Goal: Task Accomplishment & Management: Manage account settings

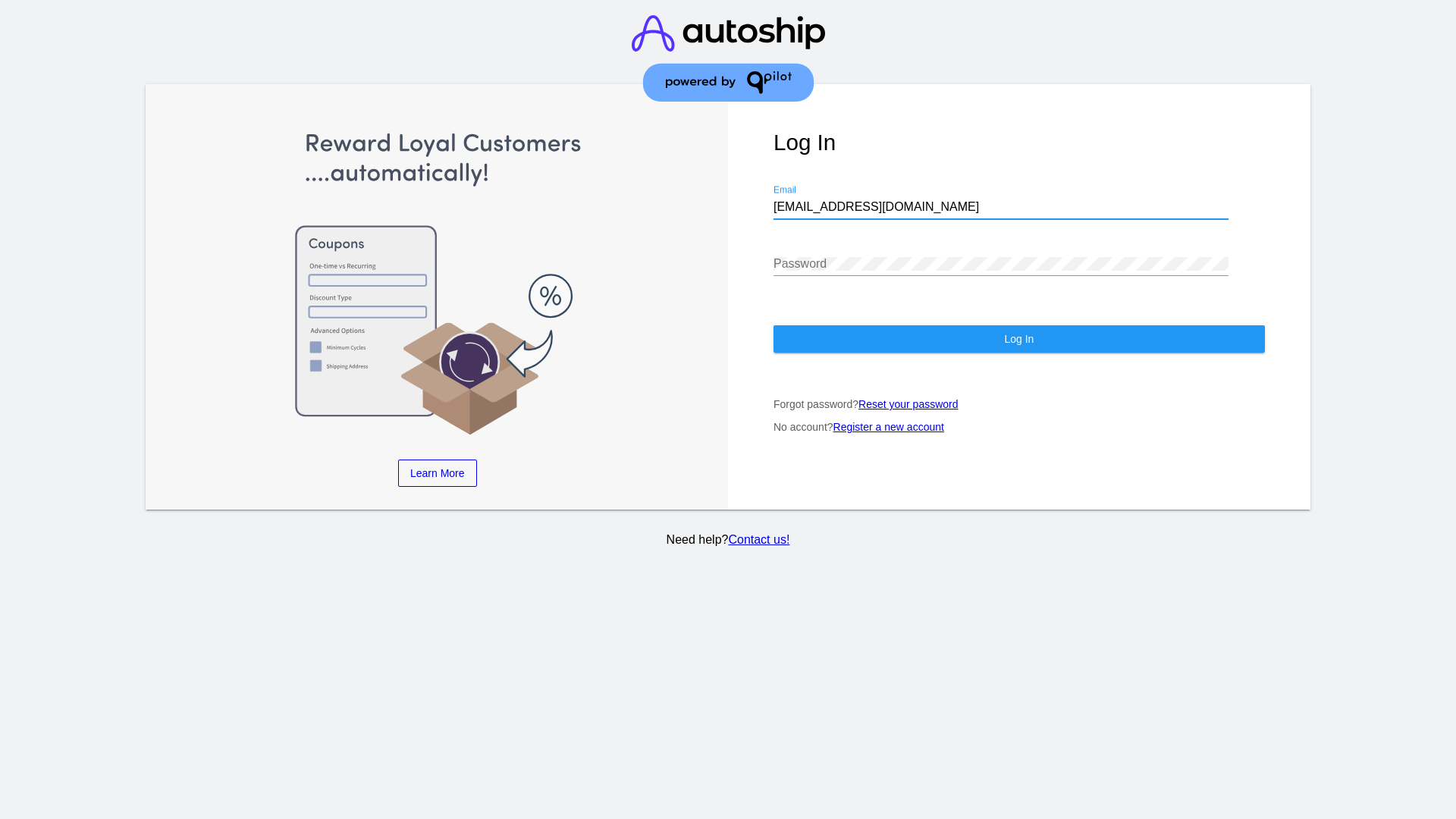
type input "[EMAIL_ADDRESS][DOMAIN_NAME]"
click at [1019, 339] on span "Log In" at bounding box center [1019, 339] width 30 height 12
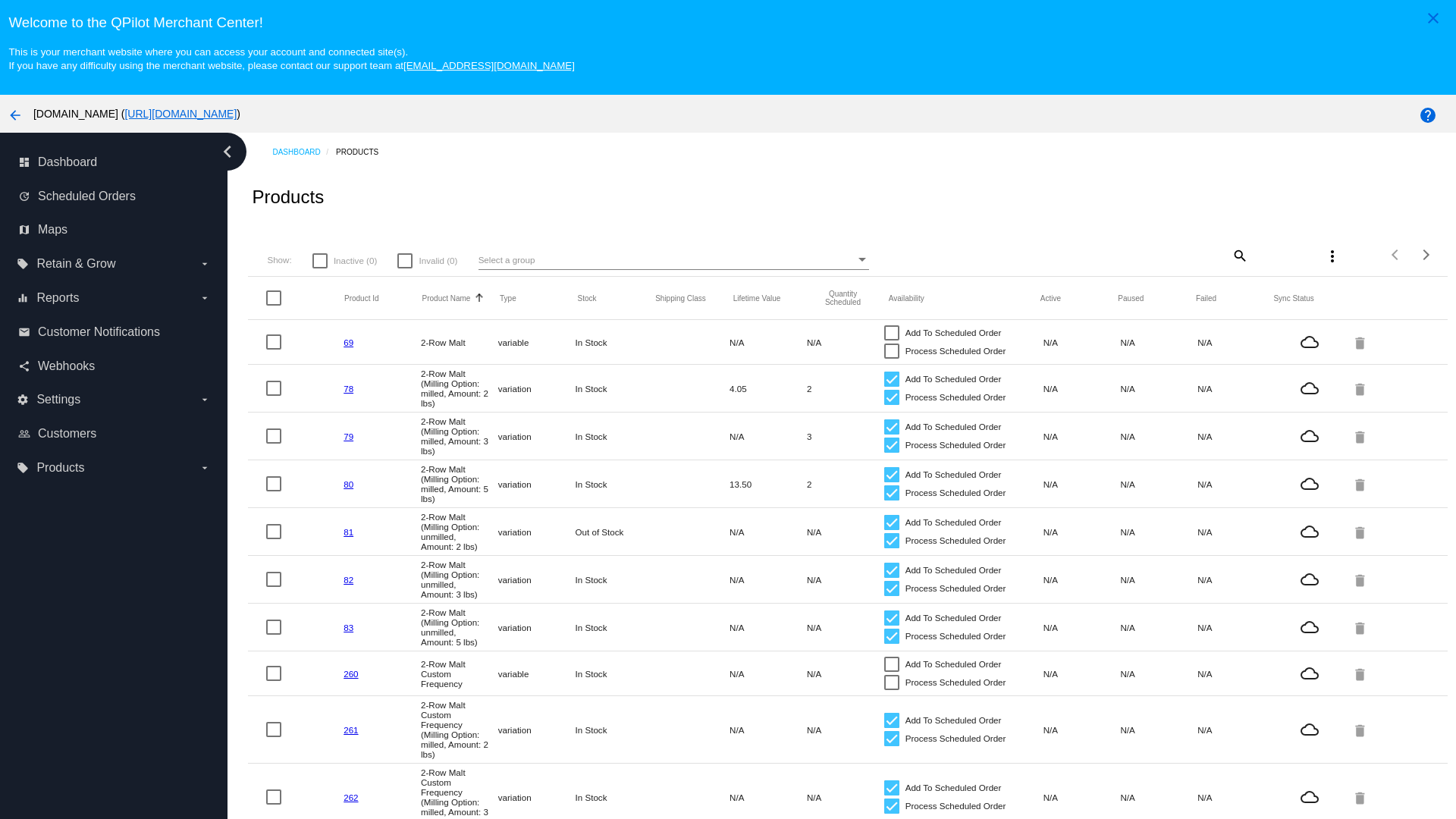
click at [1239, 255] on mat-icon "search" at bounding box center [1239, 255] width 18 height 24
type input "New Prd 1050"
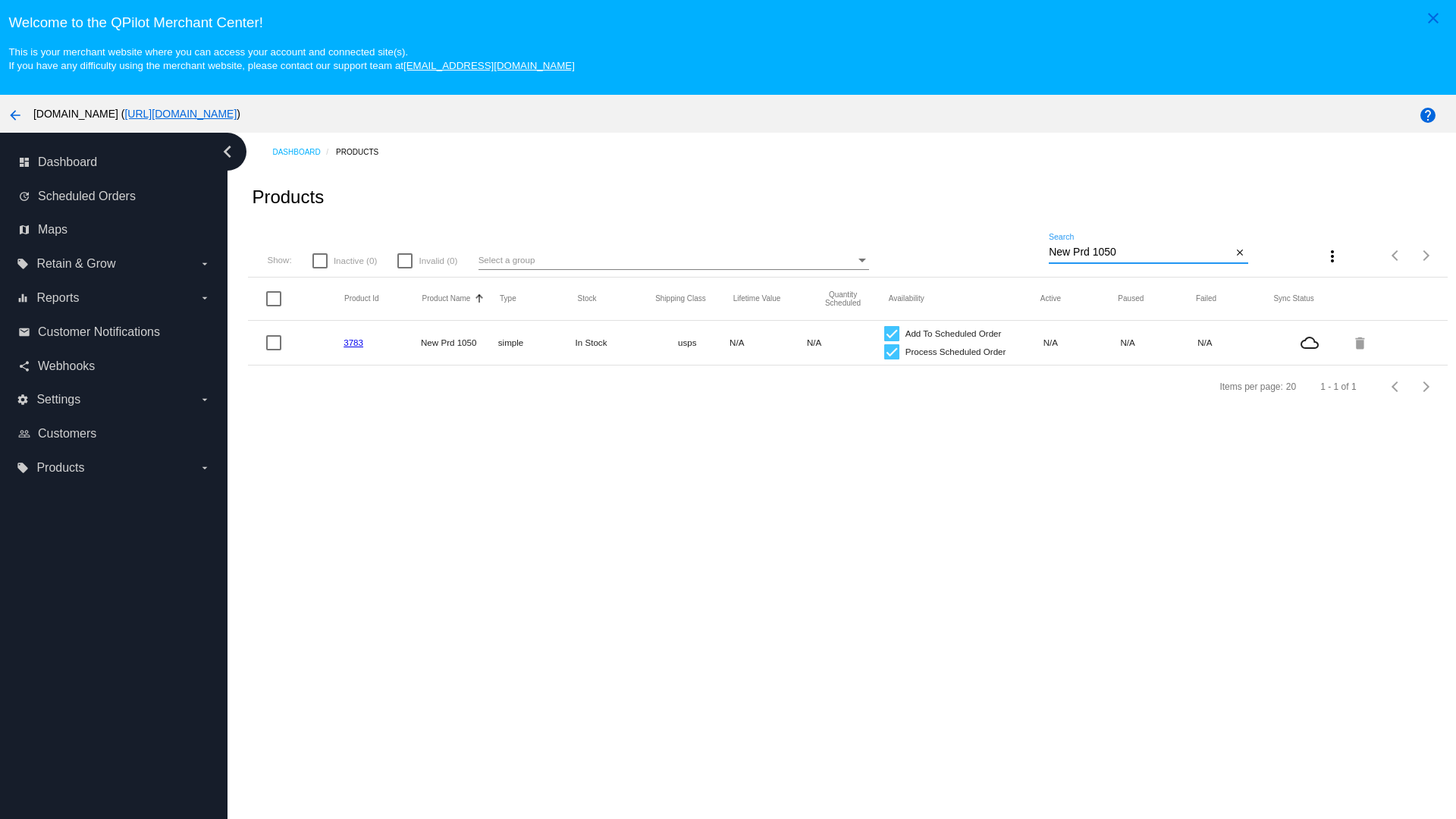
click at [354, 342] on link "3783" at bounding box center [354, 342] width 20 height 10
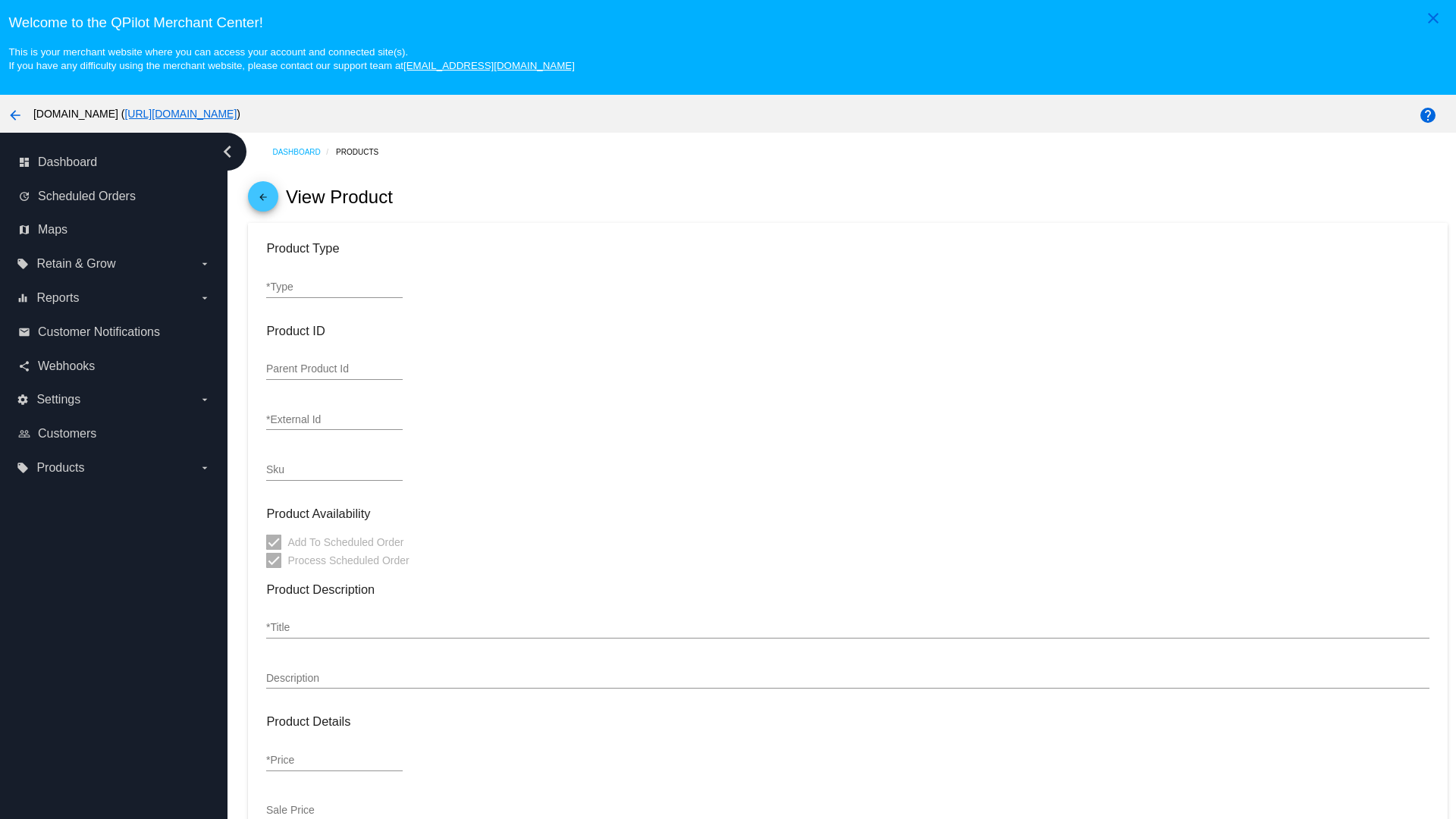
type input "simple"
type input "3783"
type input "new prd for testing"
type input "New Prd 1050"
type input "11"
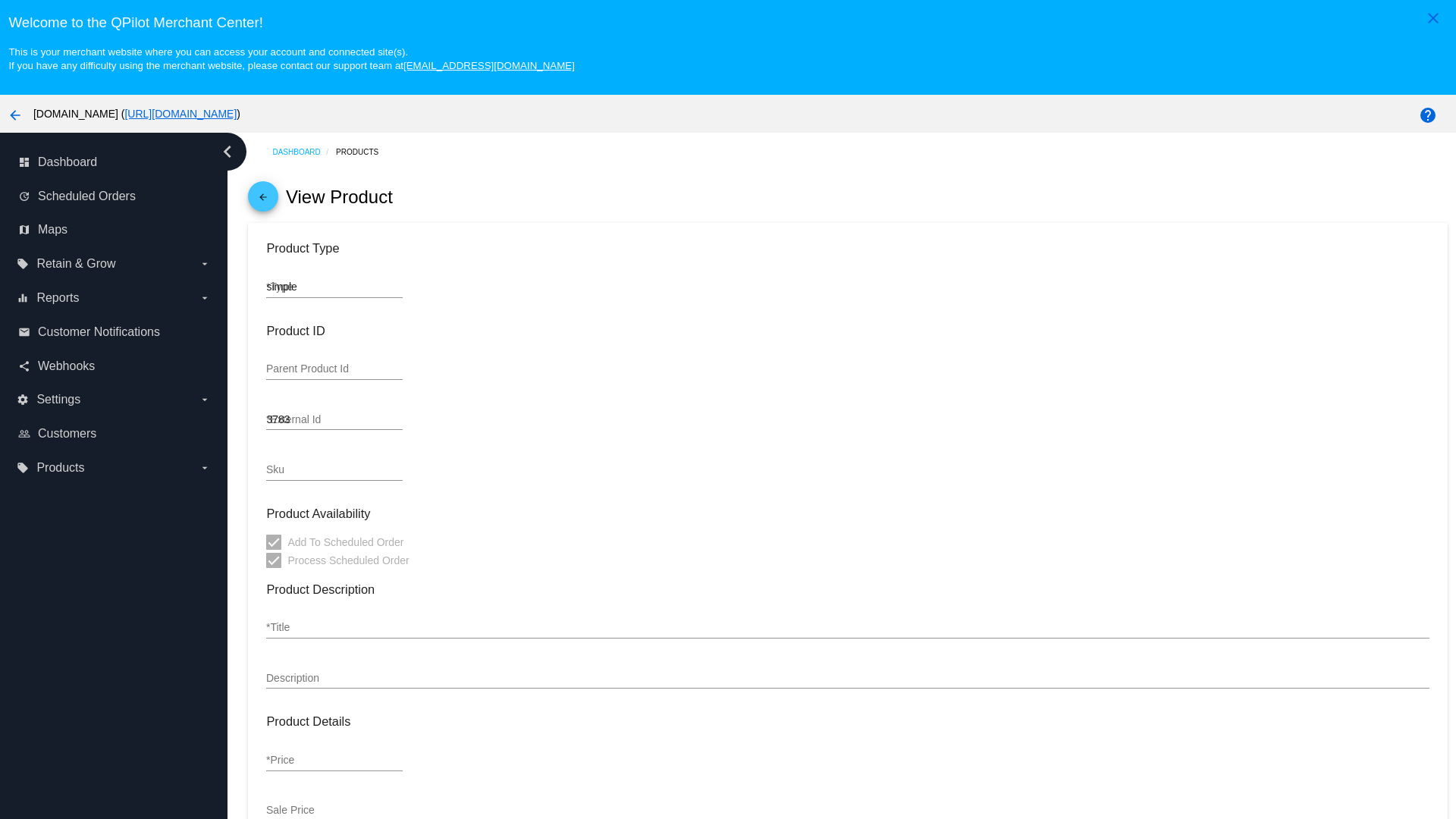
type input "9"
type input "2"
type input "10"
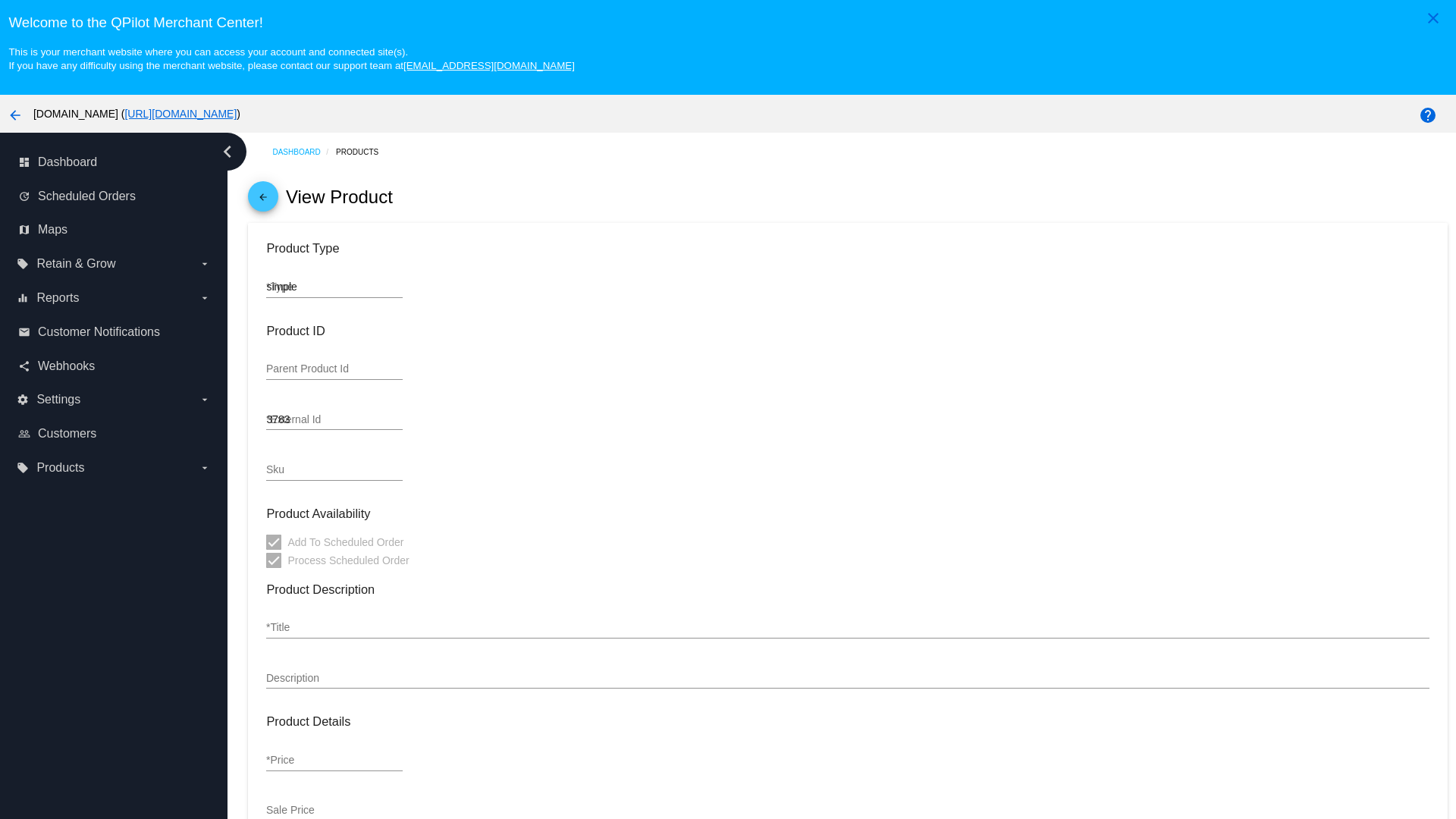
type input "usps"
type input "reduced-rate"
type input "In Stock"
click at [263, 200] on mat-icon "arrow_back" at bounding box center [263, 201] width 18 height 18
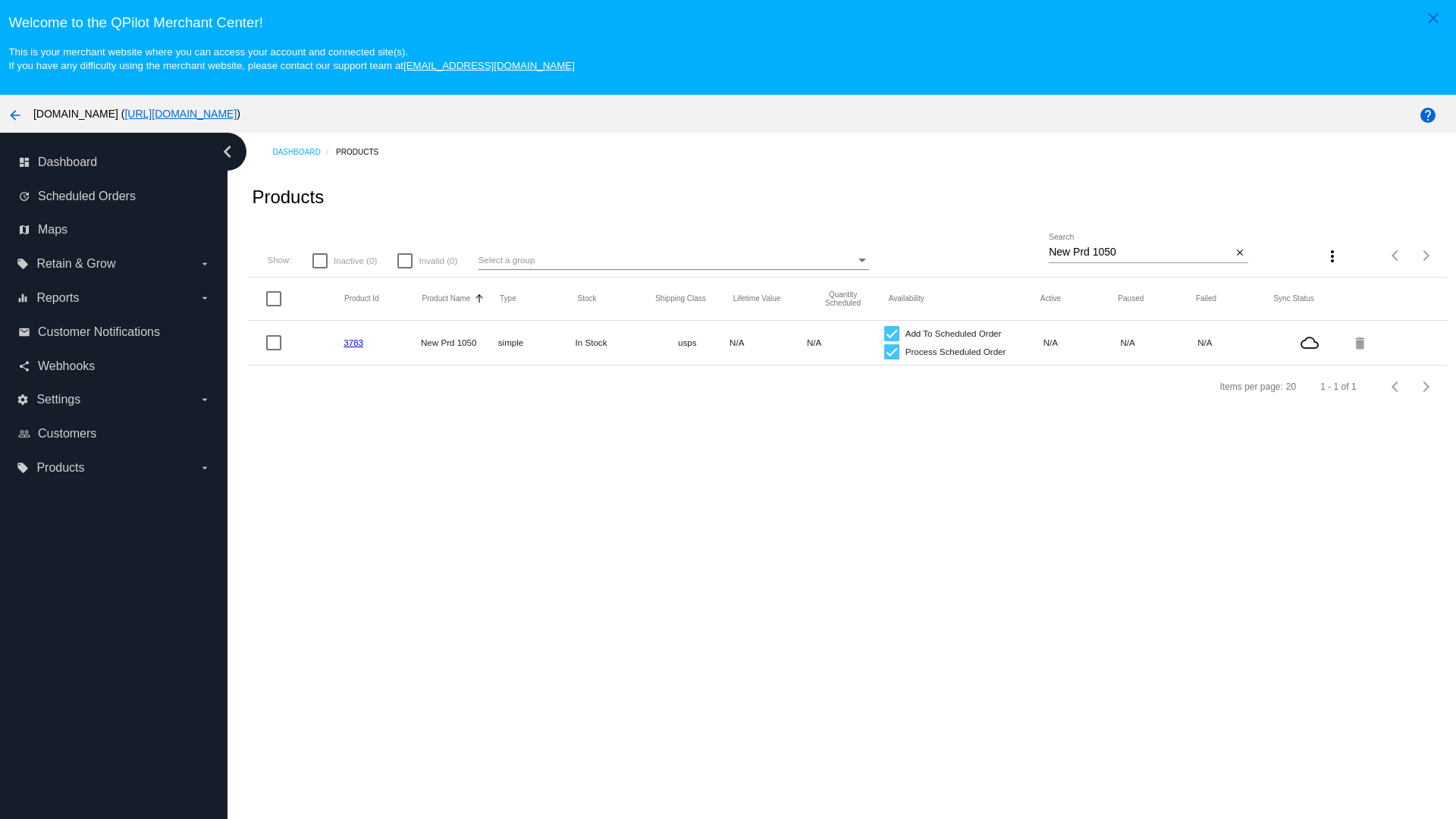
click at [1361, 342] on mat-icon "delete" at bounding box center [1361, 342] width 18 height 24
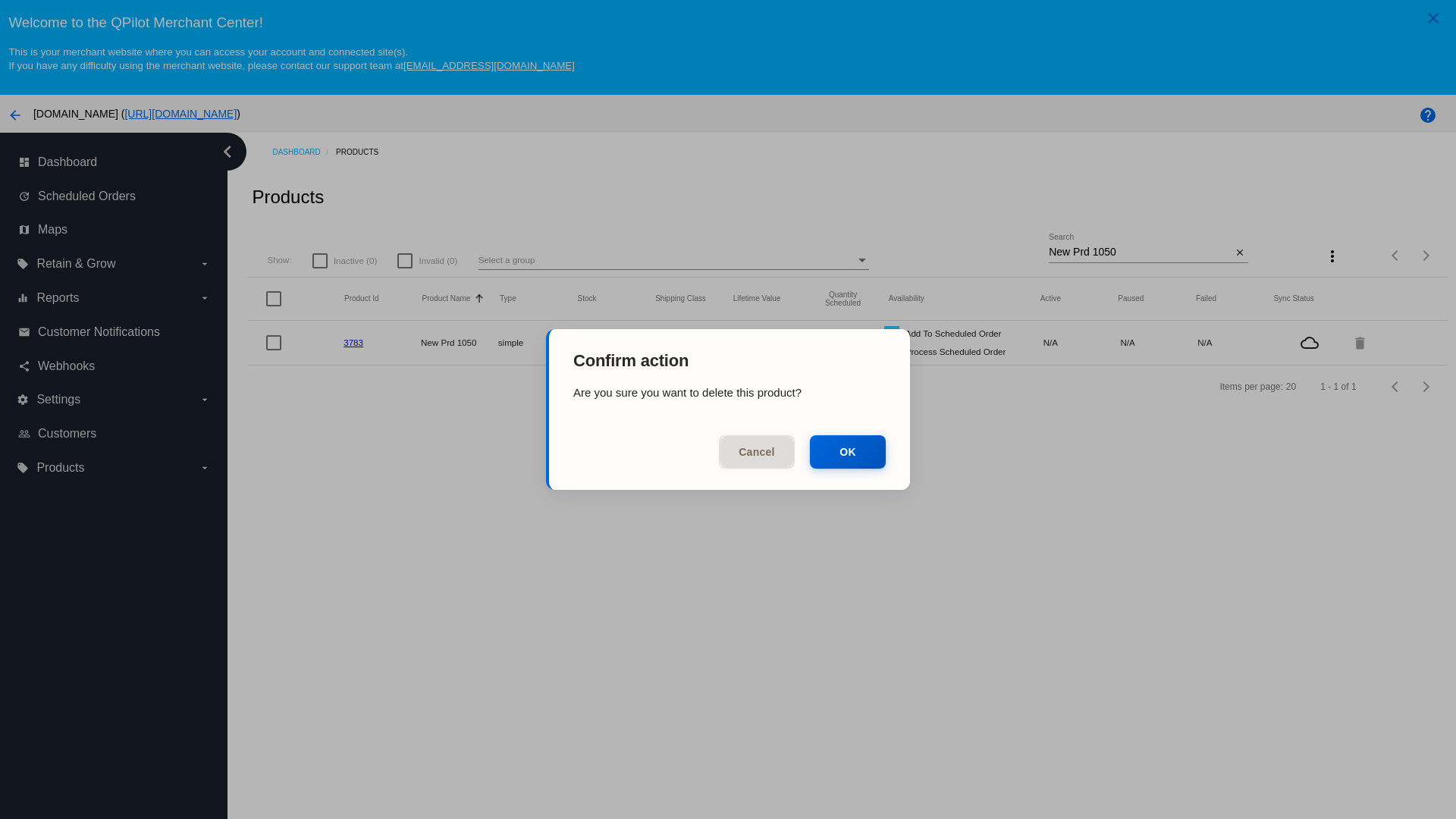
click at [848, 452] on button "OK" at bounding box center [848, 452] width 76 height 33
